Goal: Transaction & Acquisition: Purchase product/service

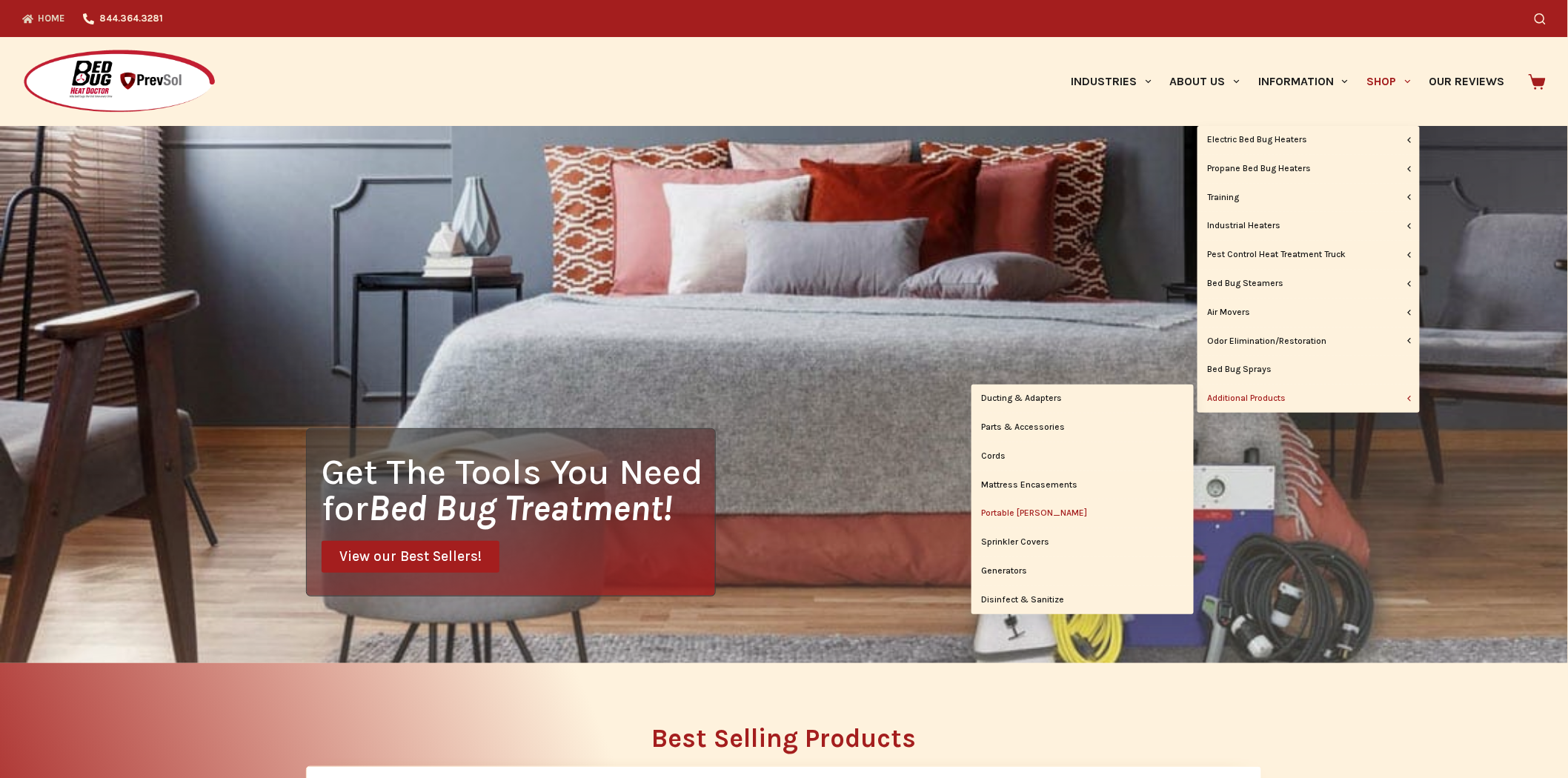
click at [1011, 514] on link "Portable [PERSON_NAME]" at bounding box center [1082, 513] width 222 height 28
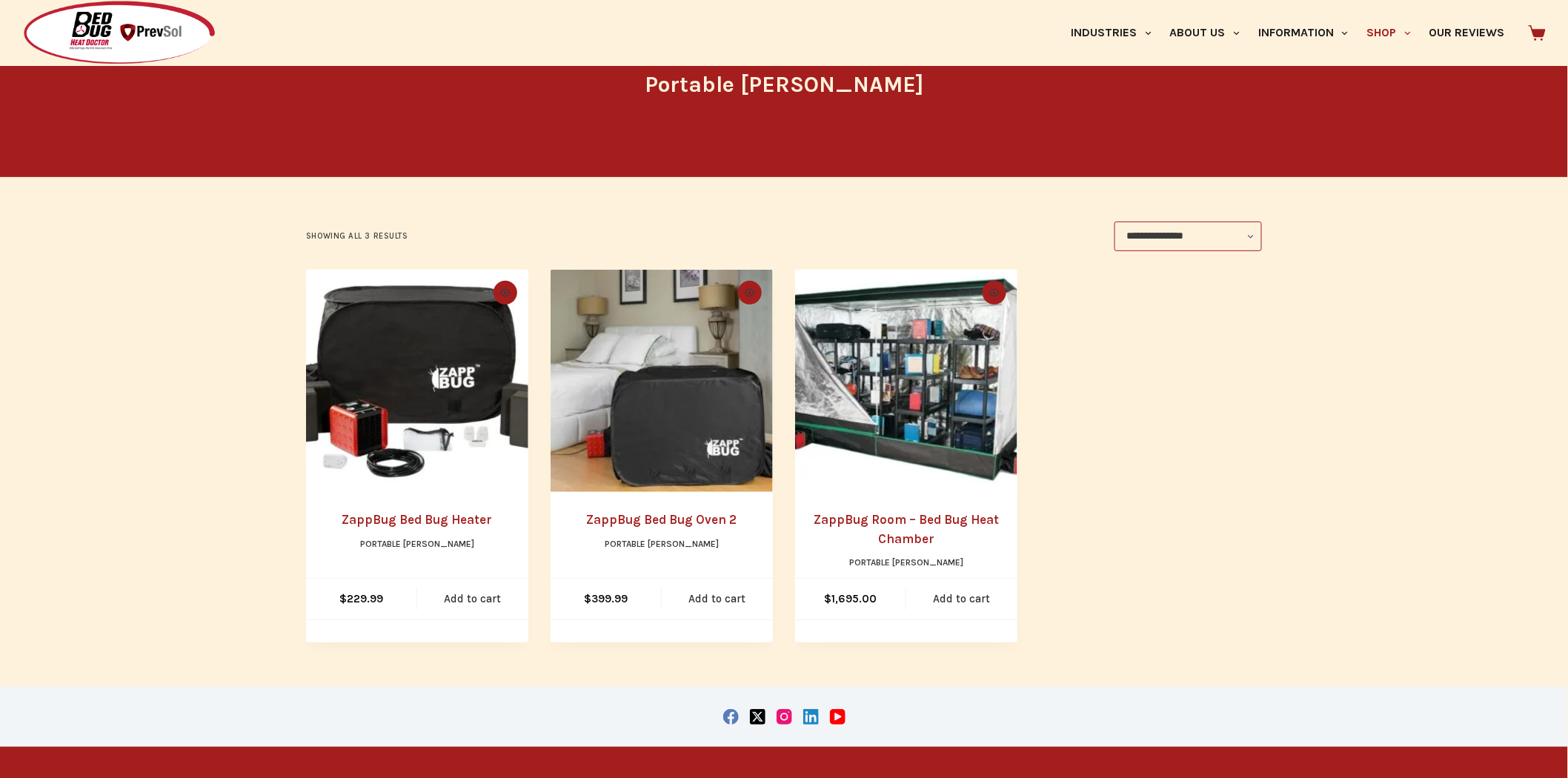
scroll to position [247, 0]
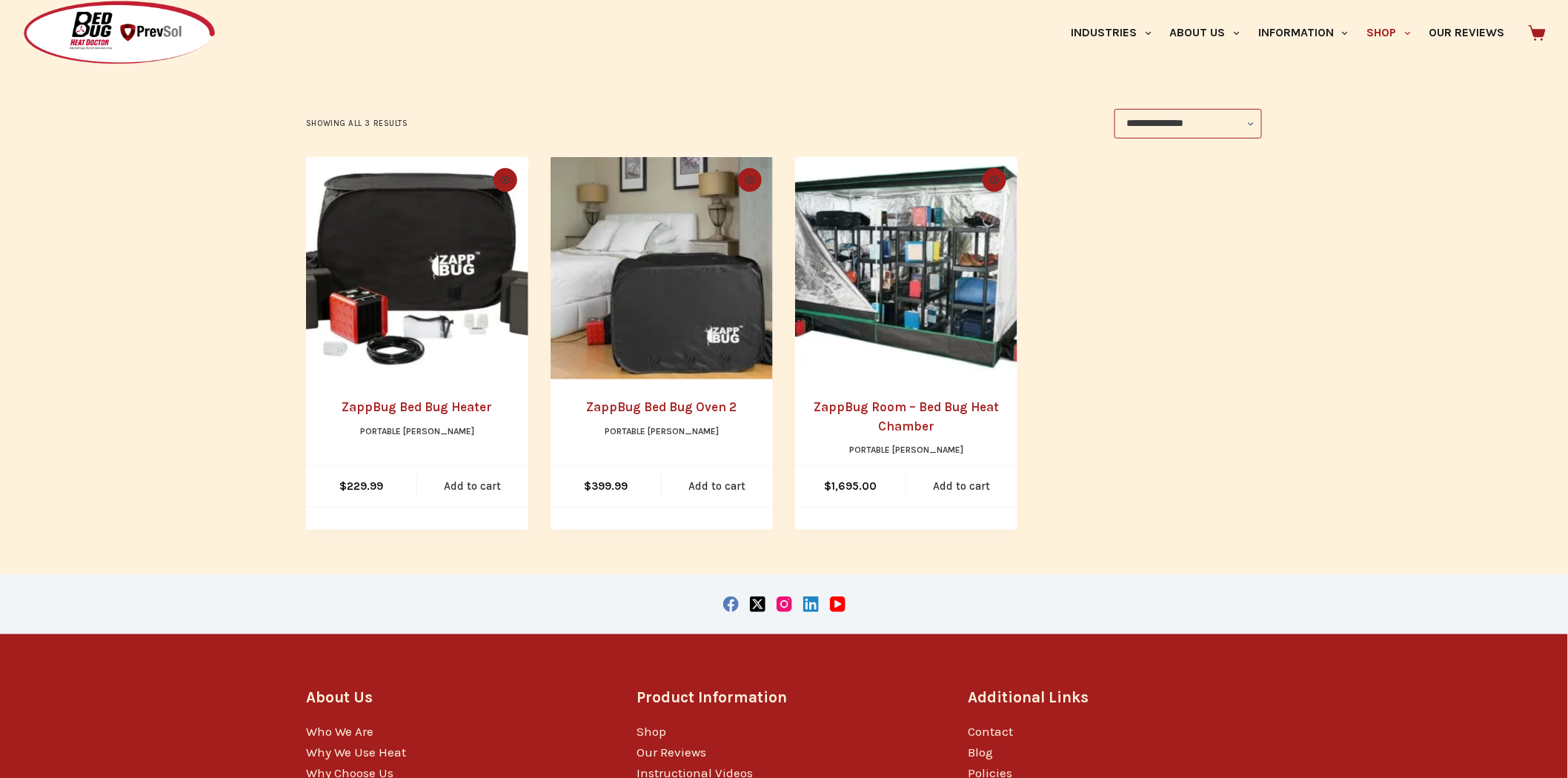
click at [968, 328] on img "ZappBug Room - Bed Bug Heat Chamber" at bounding box center [906, 268] width 222 height 222
click at [405, 315] on img "ZappBug Bed Bug Heater" at bounding box center [417, 268] width 222 height 222
